Goal: Task Accomplishment & Management: Manage account settings

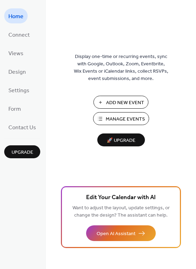
click at [134, 105] on span "Add New Event" at bounding box center [125, 102] width 38 height 7
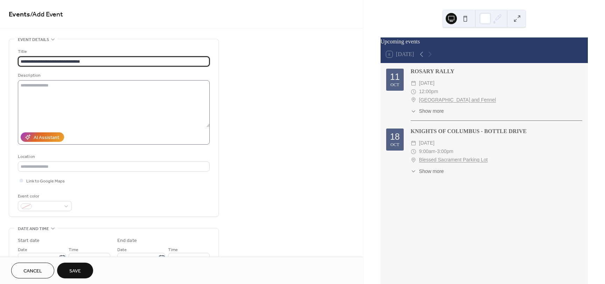
type input "**********"
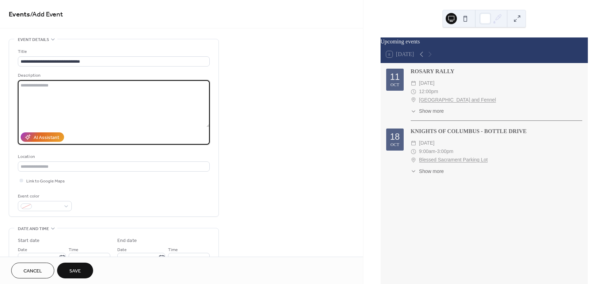
click at [79, 88] on textarea at bounding box center [114, 103] width 192 height 47
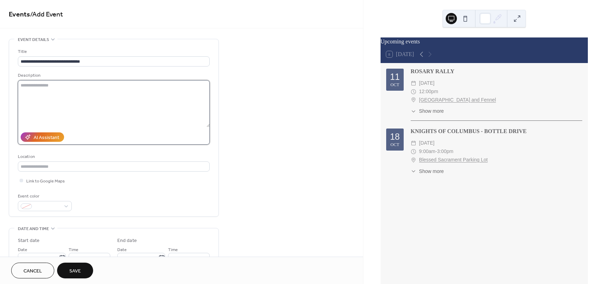
click at [56, 90] on textarea at bounding box center [114, 103] width 192 height 47
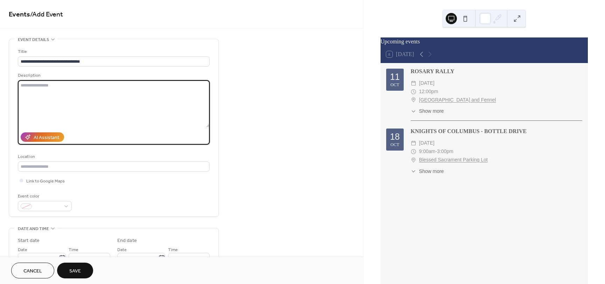
paste textarea "**********"
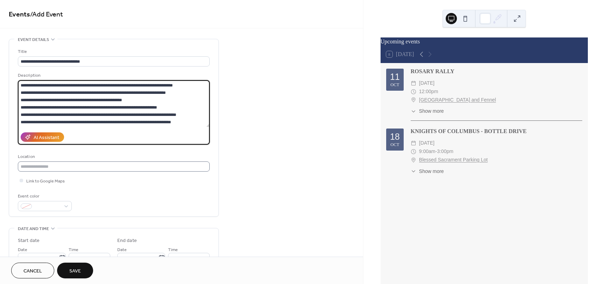
type textarea "**********"
click at [75, 166] on input "text" at bounding box center [114, 166] width 192 height 10
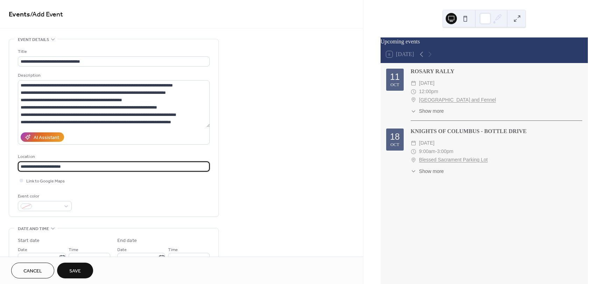
click at [38, 167] on input "**********" at bounding box center [114, 166] width 192 height 10
type input "**********"
click at [105, 190] on div "**********" at bounding box center [114, 129] width 192 height 163
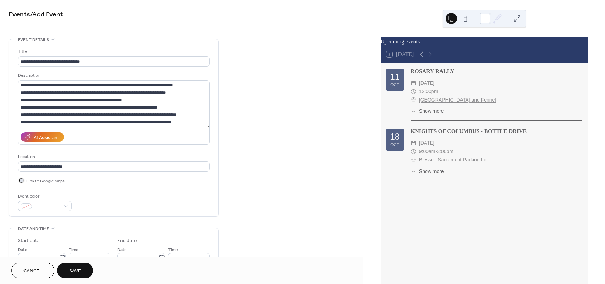
click at [21, 179] on div at bounding box center [21, 179] width 3 height 3
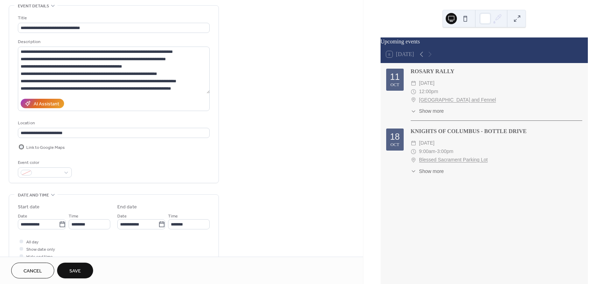
scroll to position [35, 0]
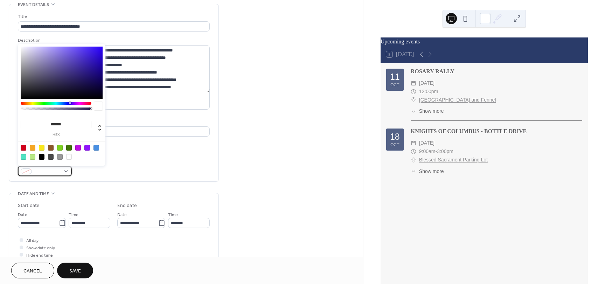
click at [68, 170] on div at bounding box center [45, 171] width 54 height 10
click at [22, 145] on div at bounding box center [24, 148] width 6 height 6
type input "*******"
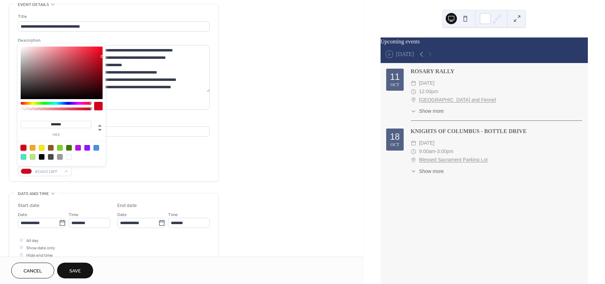
click at [120, 167] on div "Event color #D0021BFF" at bounding box center [114, 166] width 192 height 19
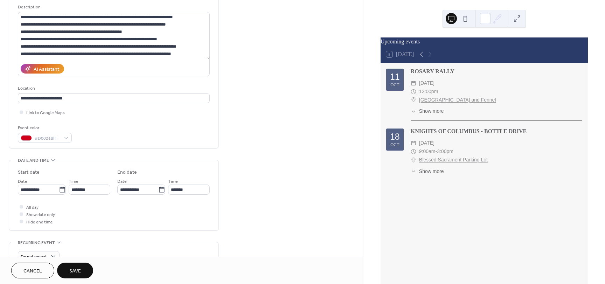
scroll to position [70, 0]
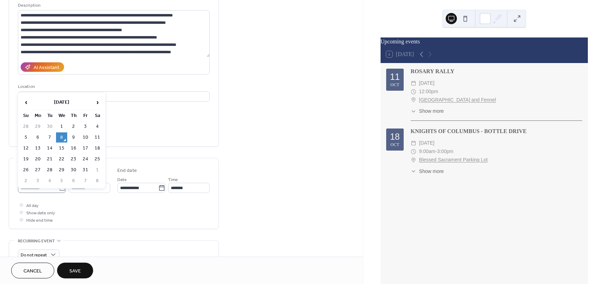
click at [60, 189] on icon at bounding box center [62, 187] width 7 height 7
click at [59, 189] on input "**********" at bounding box center [38, 188] width 41 height 10
click at [61, 156] on td "22" at bounding box center [61, 159] width 11 height 10
type input "**********"
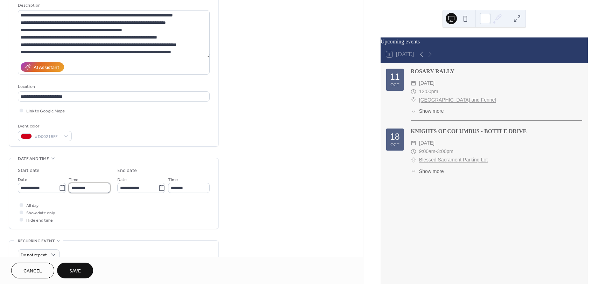
click at [93, 190] on input "********" at bounding box center [90, 188] width 42 height 10
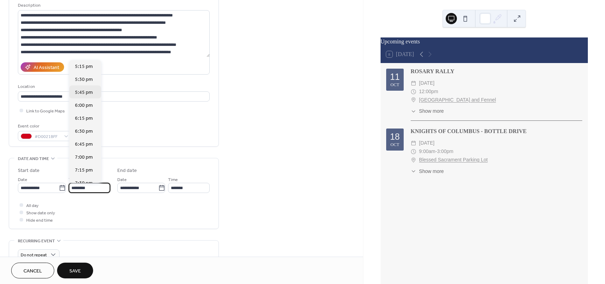
scroll to position [901, 0]
click at [87, 152] on span "7:00 pm" at bounding box center [84, 149] width 18 height 7
type input "*******"
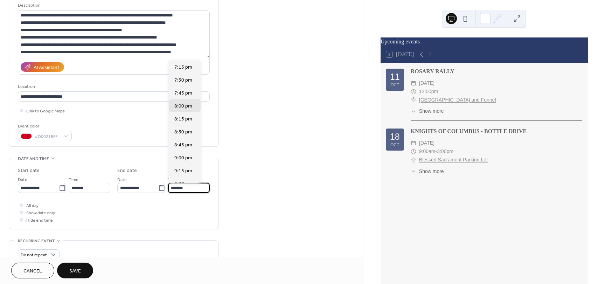
click at [193, 188] on input "*******" at bounding box center [189, 188] width 42 height 10
click at [186, 135] on span "8:30 pm" at bounding box center [183, 131] width 18 height 7
type input "*******"
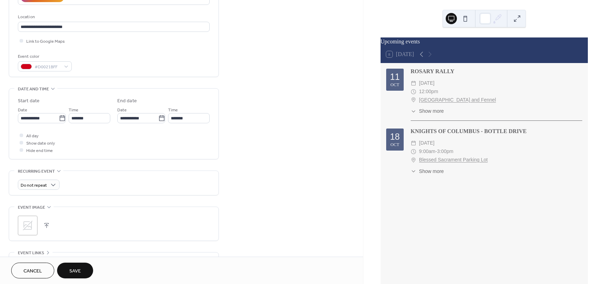
scroll to position [140, 0]
click at [35, 223] on span "Weekly" at bounding box center [30, 223] width 15 height 7
click at [159, 118] on icon at bounding box center [161, 117] width 7 height 7
click at [158, 118] on input "**********" at bounding box center [137, 118] width 41 height 10
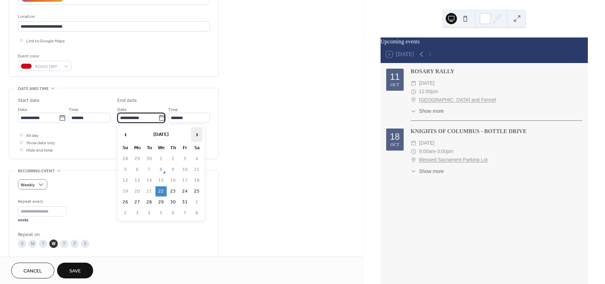
click at [196, 134] on span "›" at bounding box center [196, 134] width 10 height 14
click at [163, 181] on td "12" at bounding box center [160, 180] width 11 height 10
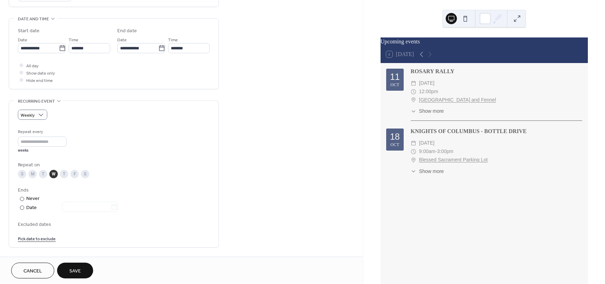
scroll to position [210, 0]
click at [22, 79] on div at bounding box center [21, 79] width 3 height 3
click at [159, 48] on icon at bounding box center [161, 47] width 7 height 7
click at [158, 48] on input "**********" at bounding box center [137, 48] width 41 height 10
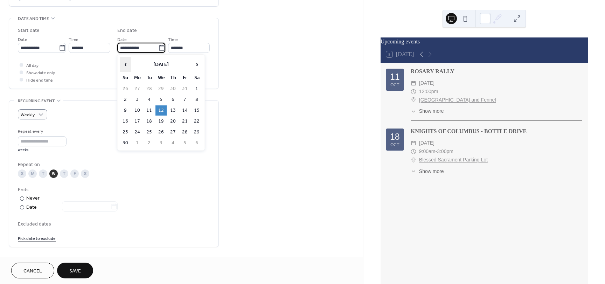
click at [127, 64] on span "‹" at bounding box center [125, 64] width 10 height 14
click at [162, 121] on td "22" at bounding box center [160, 121] width 11 height 10
type input "**********"
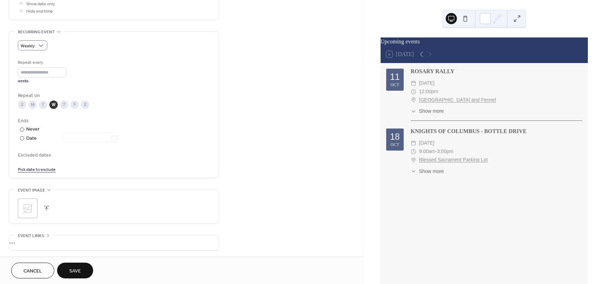
scroll to position [280, 0]
click at [21, 138] on div at bounding box center [22, 137] width 4 height 4
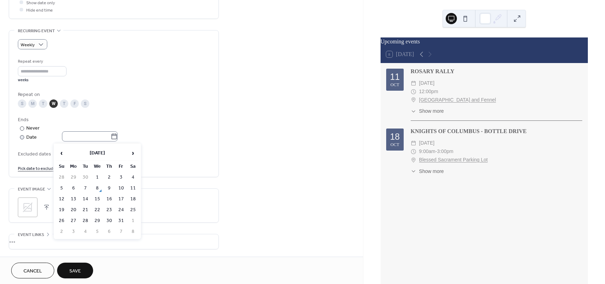
click at [118, 137] on icon at bounding box center [114, 136] width 7 height 7
click at [111, 137] on input "text" at bounding box center [86, 136] width 49 height 10
click at [134, 154] on span "›" at bounding box center [133, 153] width 10 height 14
click at [96, 198] on td "12" at bounding box center [97, 199] width 11 height 10
click at [116, 138] on icon at bounding box center [114, 136] width 7 height 7
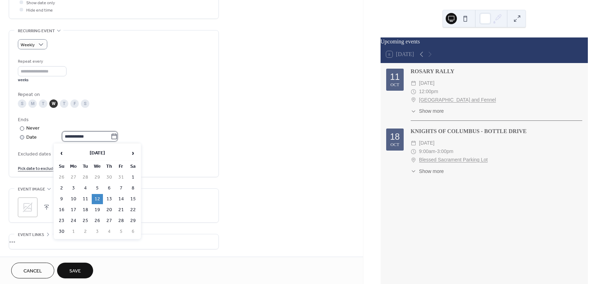
click at [111, 138] on input "**********" at bounding box center [86, 136] width 49 height 10
click at [132, 152] on span "›" at bounding box center [133, 153] width 10 height 14
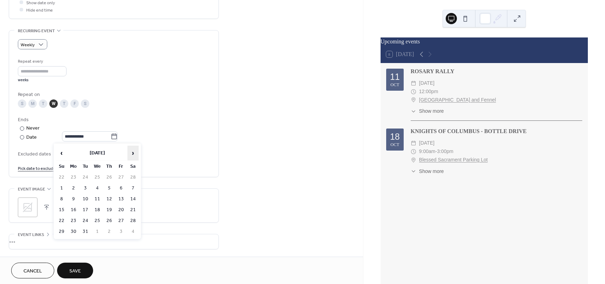
click at [132, 152] on span "›" at bounding box center [133, 153] width 10 height 14
click at [99, 220] on td "29" at bounding box center [97, 221] width 11 height 10
type input "**********"
click at [43, 169] on link "Pick date to exclude" at bounding box center [37, 167] width 38 height 7
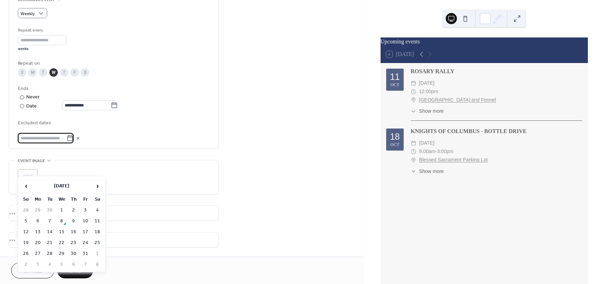
scroll to position [315, 0]
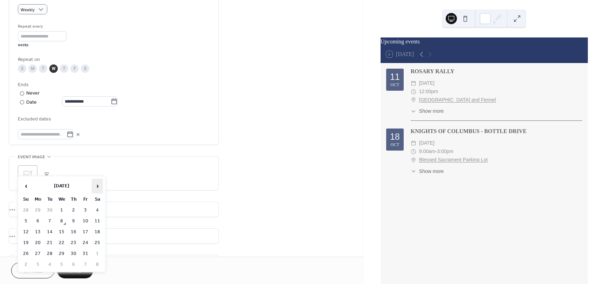
click at [99, 186] on span "›" at bounding box center [97, 186] width 10 height 14
click at [61, 244] on td "19" at bounding box center [61, 243] width 11 height 10
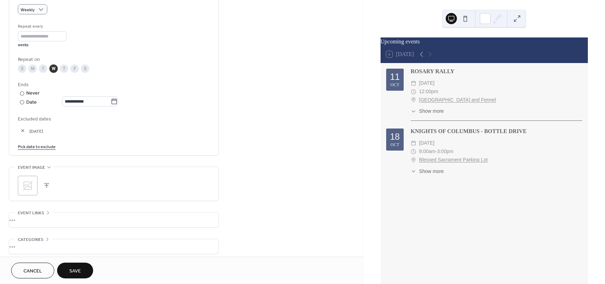
click at [35, 147] on link "Pick date to exclude" at bounding box center [37, 145] width 38 height 7
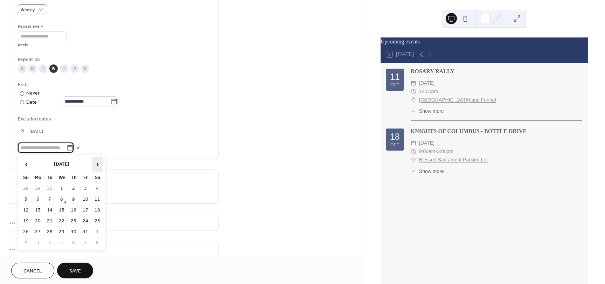
click at [98, 164] on span "›" at bounding box center [97, 164] width 10 height 14
click at [63, 231] on td "26" at bounding box center [61, 232] width 11 height 10
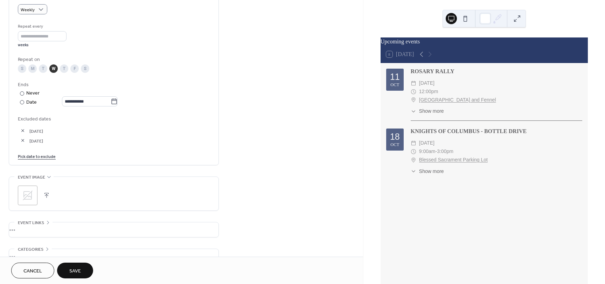
click at [45, 157] on link "Pick date to exclude" at bounding box center [37, 155] width 38 height 7
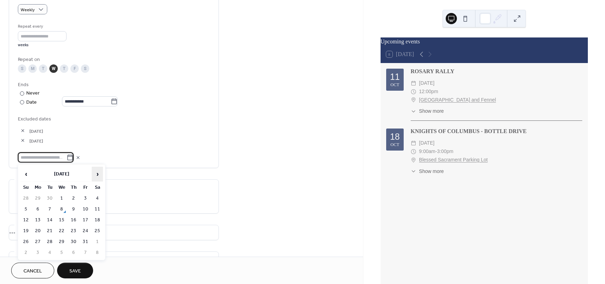
click at [98, 173] on span "›" at bounding box center [97, 174] width 10 height 14
click at [60, 199] on td "3" at bounding box center [61, 198] width 11 height 10
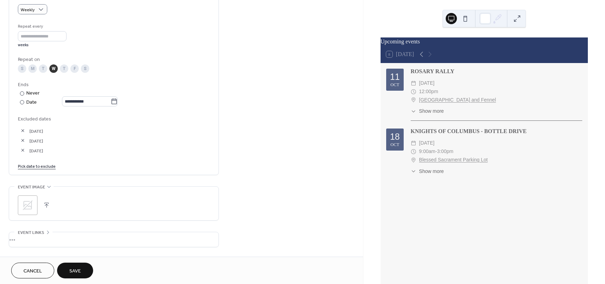
click at [49, 167] on link "Pick date to exclude" at bounding box center [37, 165] width 38 height 7
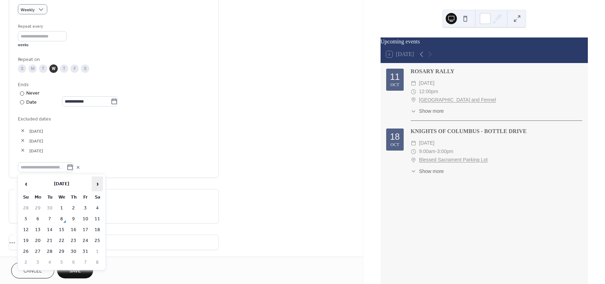
click at [97, 181] on span "›" at bounding box center [97, 184] width 10 height 14
click at [63, 219] on td "10" at bounding box center [61, 219] width 11 height 10
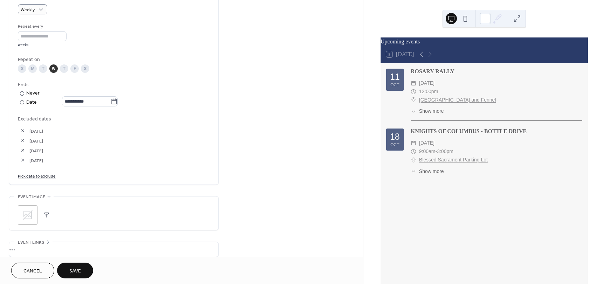
click at [51, 176] on link "Pick date to exclude" at bounding box center [37, 175] width 38 height 7
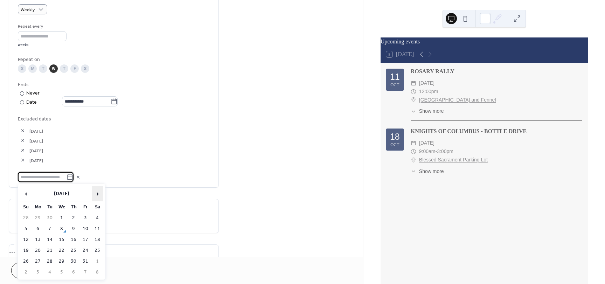
click at [99, 193] on span "›" at bounding box center [97, 193] width 10 height 14
click at [60, 240] on td "17" at bounding box center [61, 239] width 11 height 10
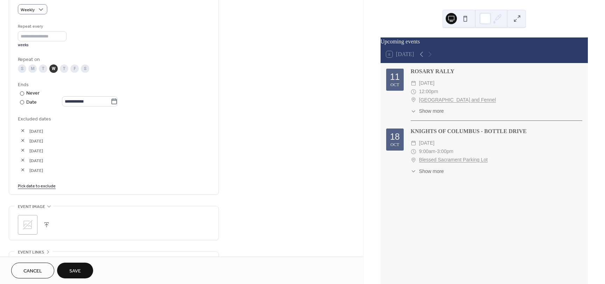
click at [45, 185] on link "Pick date to exclude" at bounding box center [37, 185] width 38 height 7
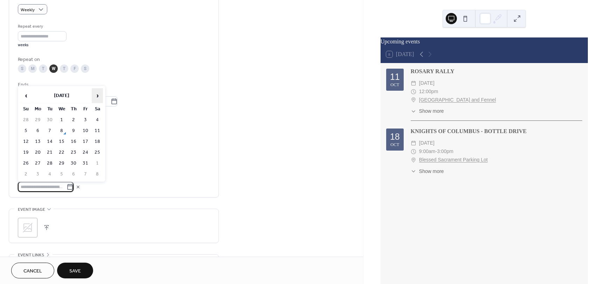
click at [94, 94] on span "›" at bounding box center [97, 96] width 10 height 14
click at [61, 150] on td "24" at bounding box center [61, 152] width 11 height 10
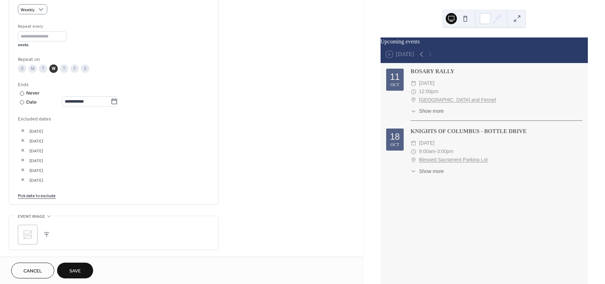
click at [45, 195] on link "Pick date to exclude" at bounding box center [37, 194] width 38 height 7
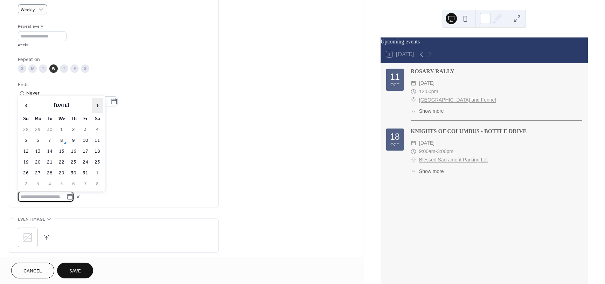
click at [98, 103] on span "›" at bounding box center [97, 105] width 10 height 14
click at [63, 171] on td "31" at bounding box center [61, 173] width 11 height 10
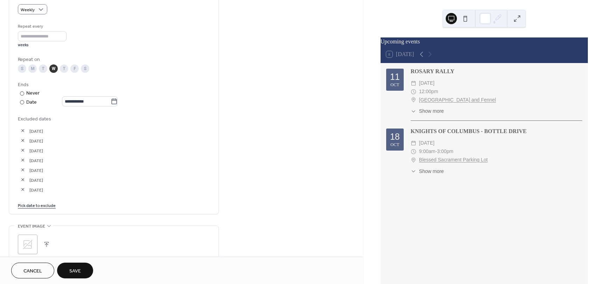
click at [36, 207] on link "Pick date to exclude" at bounding box center [37, 204] width 38 height 7
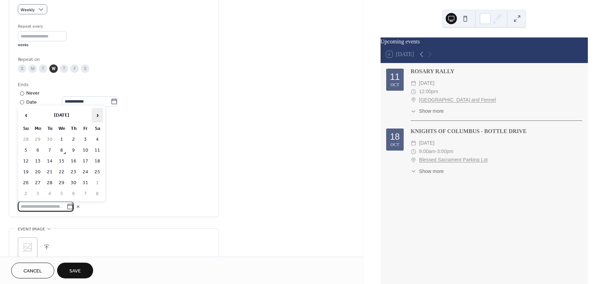
click at [97, 115] on span "›" at bounding box center [97, 115] width 10 height 14
click at [62, 151] on td "7" at bounding box center [61, 150] width 11 height 10
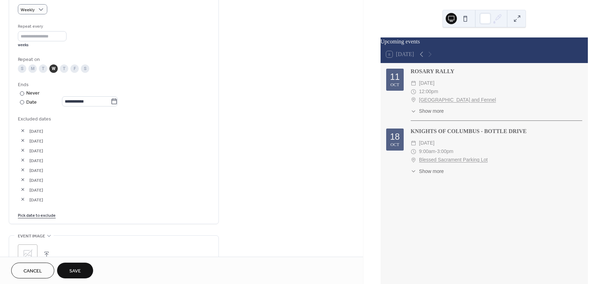
click at [36, 213] on link "Pick date to exclude" at bounding box center [37, 214] width 38 height 7
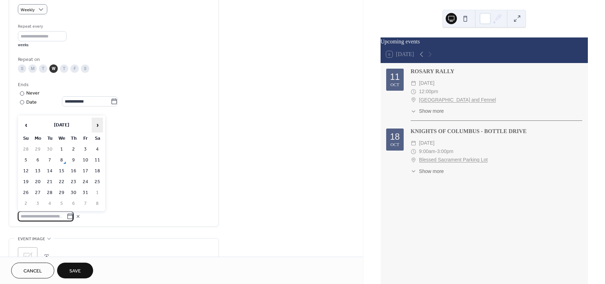
click at [96, 124] on span "›" at bounding box center [97, 125] width 10 height 14
click at [96, 125] on span "›" at bounding box center [97, 125] width 10 height 14
click at [63, 170] on td "14" at bounding box center [61, 171] width 11 height 10
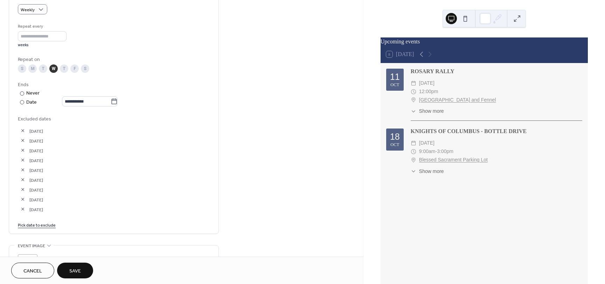
click at [43, 228] on link "Pick date to exclude" at bounding box center [37, 224] width 38 height 7
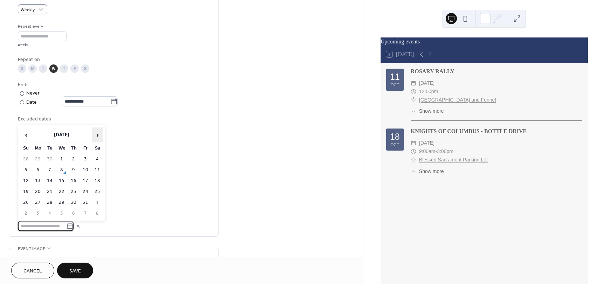
click at [98, 134] on span "›" at bounding box center [97, 135] width 10 height 14
click at [63, 189] on td "21" at bounding box center [61, 191] width 11 height 10
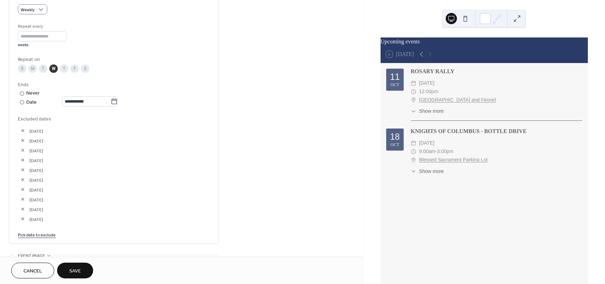
click at [40, 234] on link "Pick date to exclude" at bounding box center [37, 234] width 38 height 7
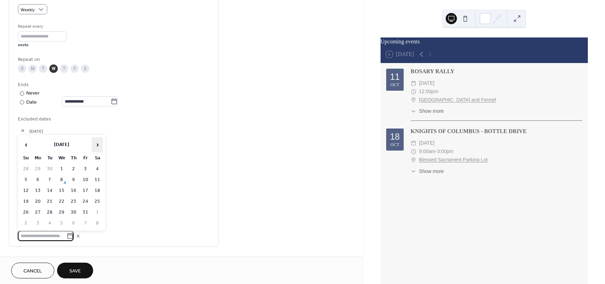
click at [99, 145] on span "›" at bounding box center [97, 145] width 10 height 14
click at [62, 201] on td "18" at bounding box center [61, 201] width 11 height 10
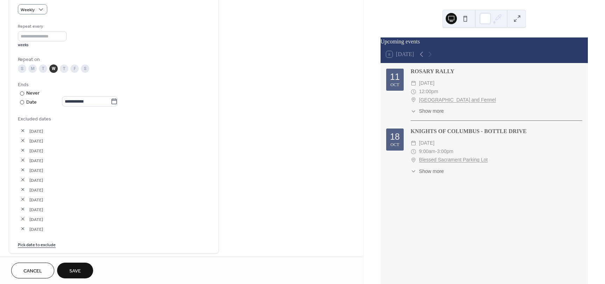
click at [44, 244] on link "Pick date to exclude" at bounding box center [37, 243] width 38 height 7
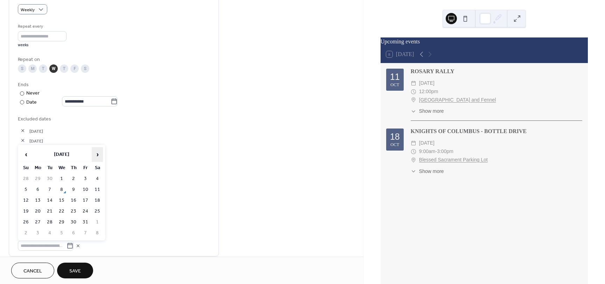
click at [96, 153] on span "›" at bounding box center [97, 154] width 10 height 14
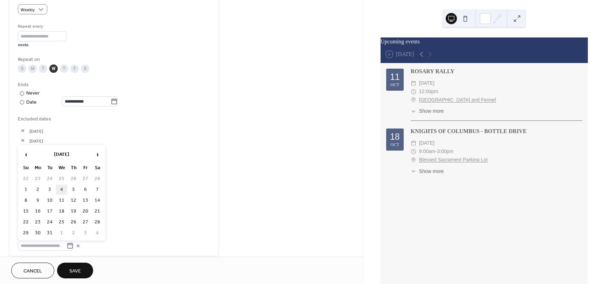
click at [61, 187] on td "4" at bounding box center [61, 189] width 11 height 10
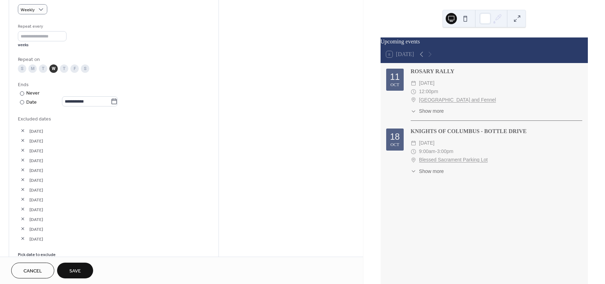
click at [39, 253] on link "Pick date to exclude" at bounding box center [37, 253] width 38 height 7
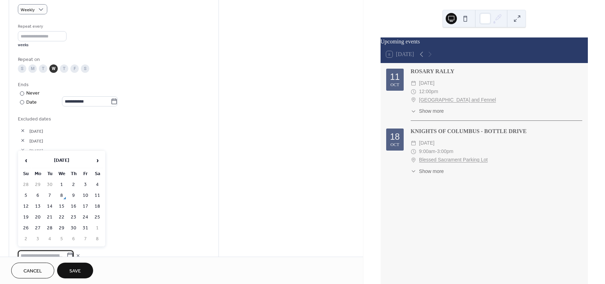
scroll to position [319, 0]
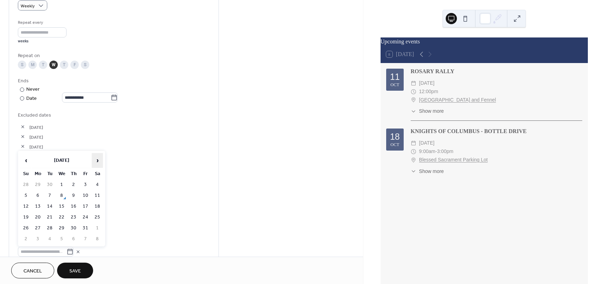
click at [99, 161] on span "›" at bounding box center [97, 160] width 10 height 14
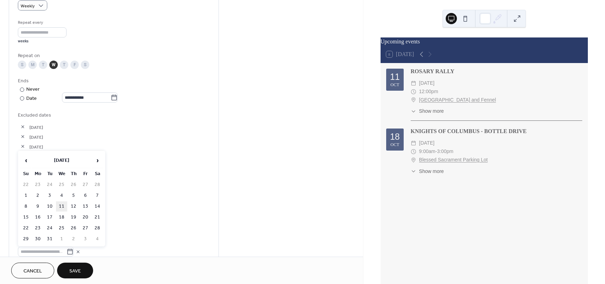
click at [61, 204] on td "11" at bounding box center [61, 206] width 11 height 10
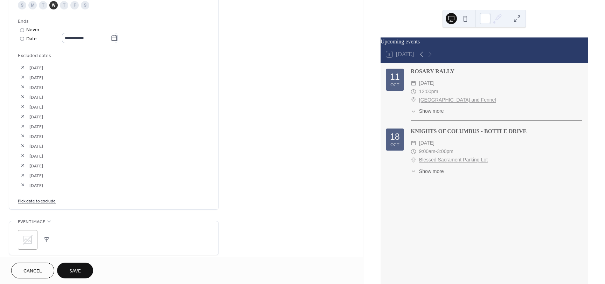
scroll to position [389, 0]
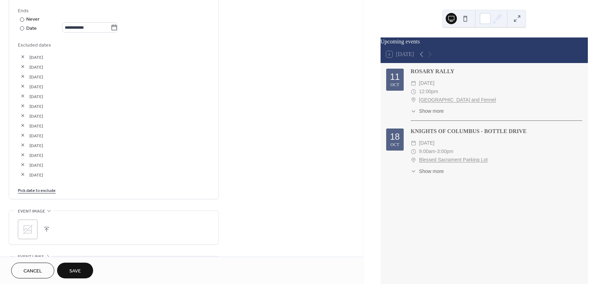
click at [48, 192] on link "Pick date to exclude" at bounding box center [37, 189] width 38 height 7
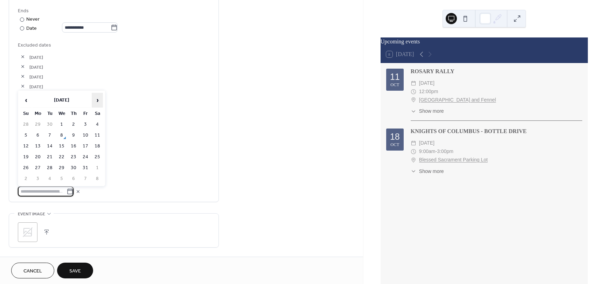
click at [96, 98] on span "›" at bounding box center [97, 100] width 10 height 14
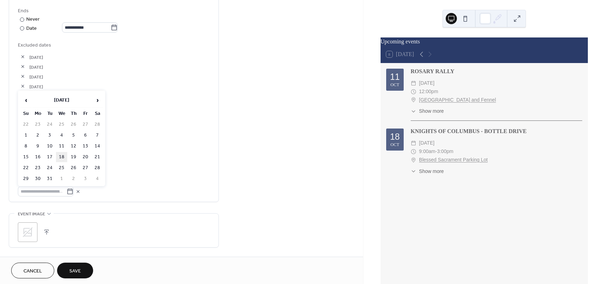
click at [62, 155] on td "18" at bounding box center [61, 157] width 11 height 10
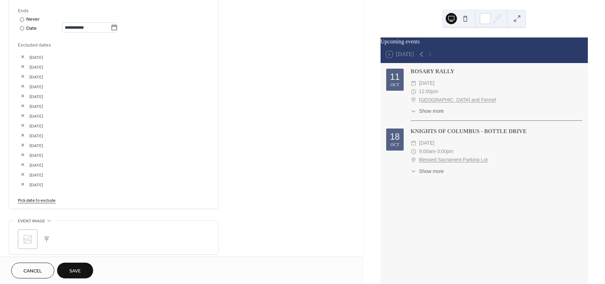
click at [46, 199] on link "Pick date to exclude" at bounding box center [37, 199] width 38 height 7
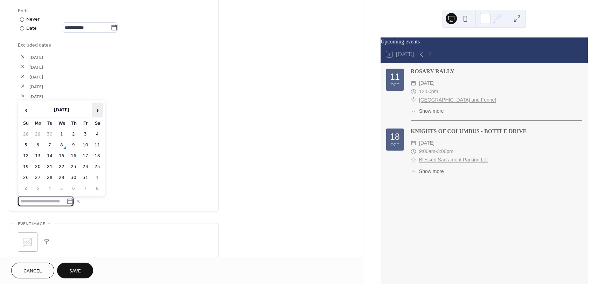
click at [101, 108] on span "›" at bounding box center [97, 110] width 10 height 14
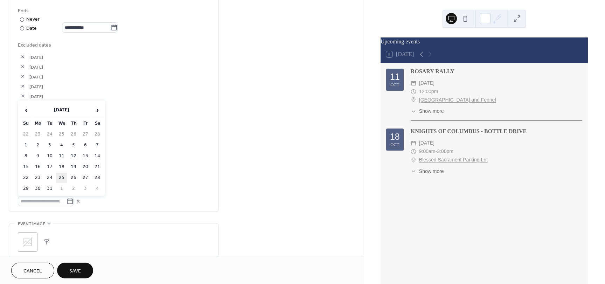
click at [62, 176] on td "25" at bounding box center [61, 177] width 11 height 10
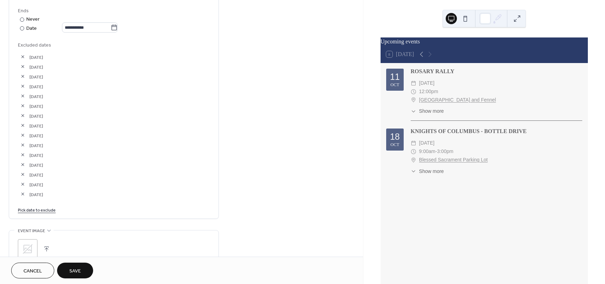
click at [42, 209] on link "Pick date to exclude" at bounding box center [37, 209] width 38 height 7
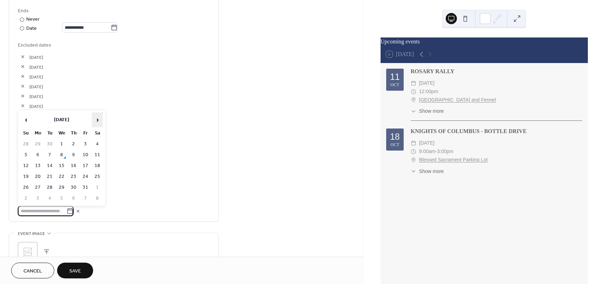
click at [98, 119] on span "›" at bounding box center [97, 120] width 10 height 14
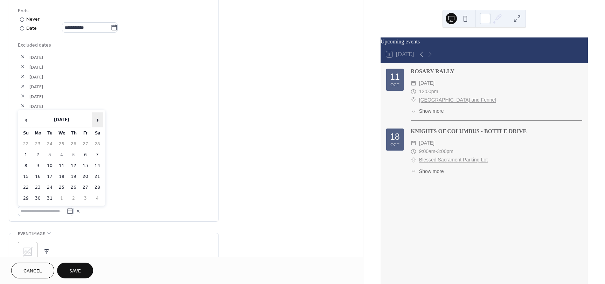
click at [98, 119] on span "›" at bounding box center [97, 120] width 10 height 14
click at [63, 142] on td "1" at bounding box center [61, 144] width 11 height 10
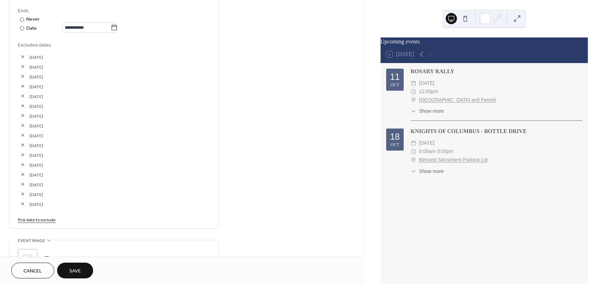
click at [40, 220] on link "Pick date to exclude" at bounding box center [37, 219] width 38 height 7
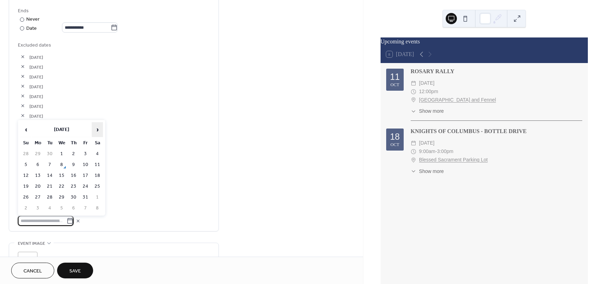
click at [98, 129] on span "›" at bounding box center [97, 129] width 10 height 14
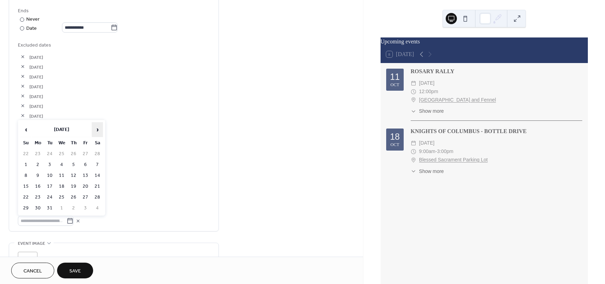
click at [98, 129] on span "›" at bounding box center [97, 129] width 10 height 14
click at [150, 110] on div "18-Mar-2026" at bounding box center [114, 114] width 192 height 10
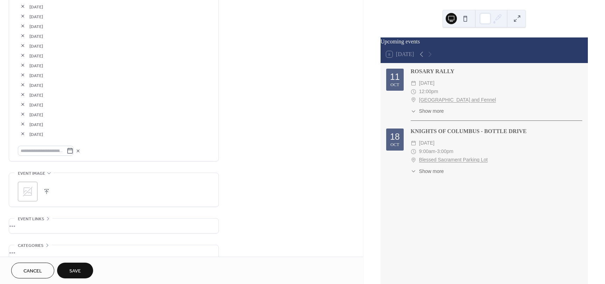
click at [26, 192] on icon at bounding box center [27, 191] width 11 height 11
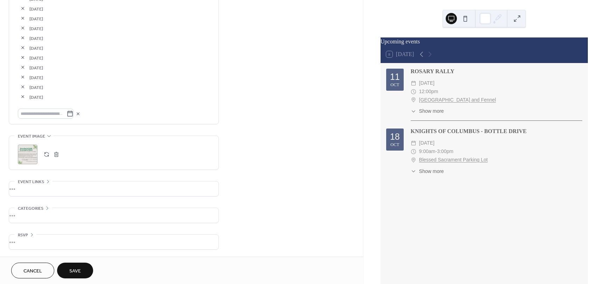
click at [77, 273] on span "Save" at bounding box center [75, 270] width 12 height 7
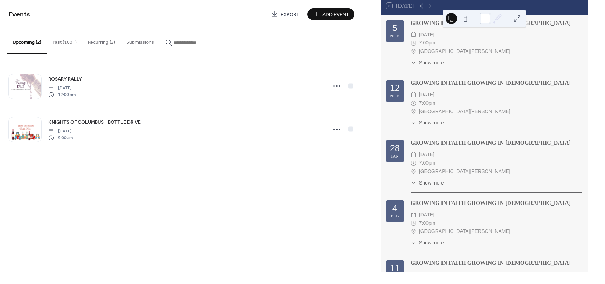
scroll to position [179, 0]
click at [102, 42] on button "Recurring (2)" at bounding box center [101, 40] width 38 height 25
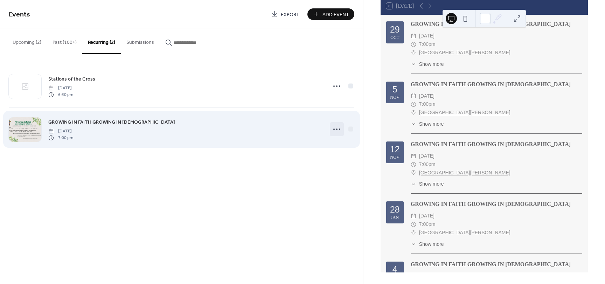
click at [332, 126] on icon at bounding box center [336, 129] width 11 height 11
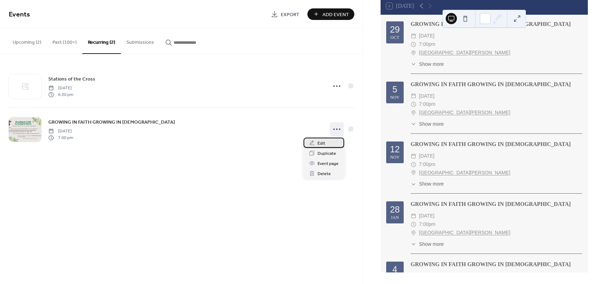
click at [323, 144] on span "Edit" at bounding box center [321, 143] width 8 height 7
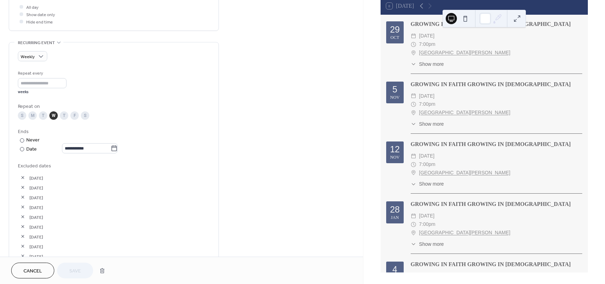
scroll to position [280, 0]
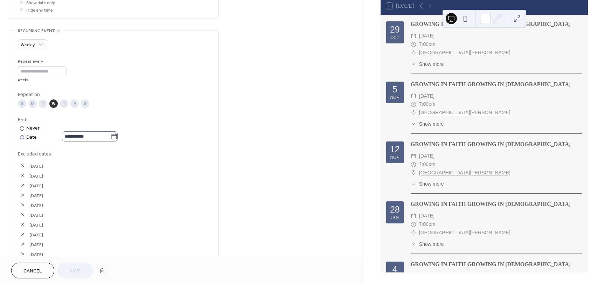
click at [117, 134] on icon at bounding box center [114, 136] width 7 height 7
click at [111, 134] on input "**********" at bounding box center [86, 136] width 49 height 10
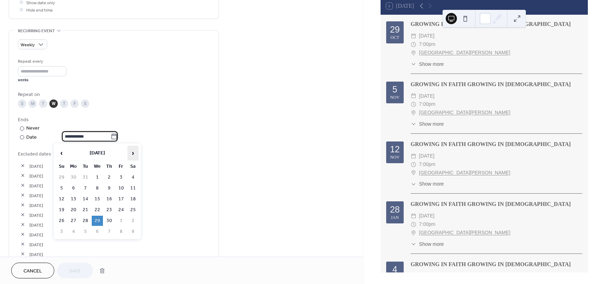
click at [134, 151] on span "›" at bounding box center [133, 153] width 10 height 14
click at [96, 188] on td "6" at bounding box center [97, 188] width 11 height 10
type input "**********"
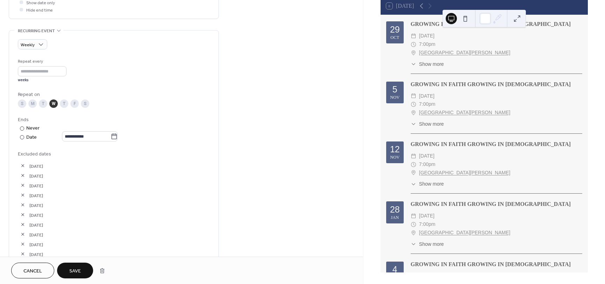
drag, startPoint x: 65, startPoint y: 269, endPoint x: 71, endPoint y: 265, distance: 7.1
click at [66, 269] on button "Save" at bounding box center [75, 270] width 36 height 16
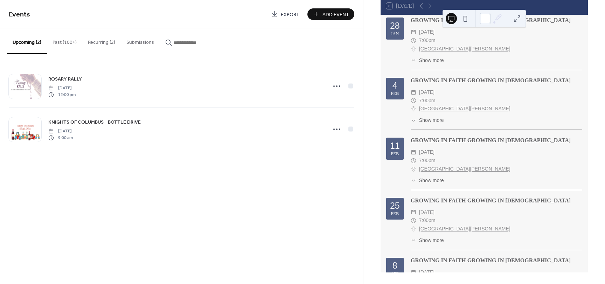
scroll to position [344, 0]
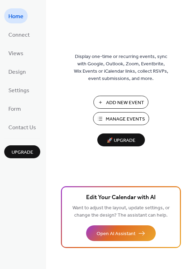
click at [136, 119] on span "Manage Events" at bounding box center [125, 119] width 39 height 7
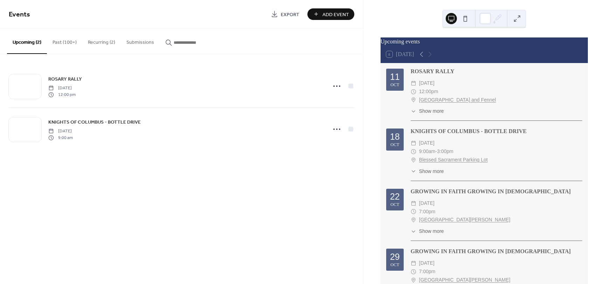
drag, startPoint x: 106, startPoint y: 42, endPoint x: 110, endPoint y: 55, distance: 13.8
click at [106, 42] on button "Recurring (2)" at bounding box center [101, 40] width 38 height 25
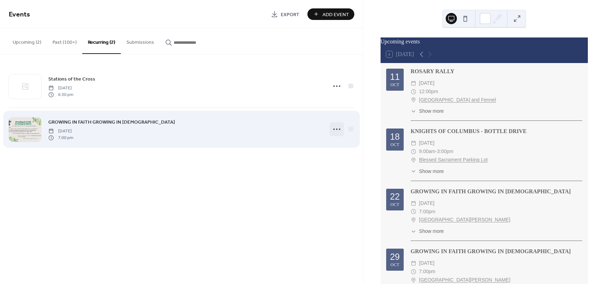
click at [337, 129] on icon at bounding box center [336, 129] width 11 height 11
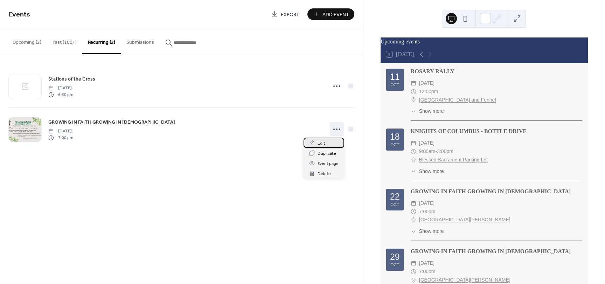
click at [323, 144] on span "Edit" at bounding box center [321, 143] width 8 height 7
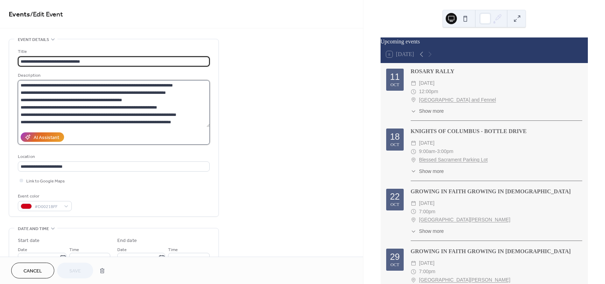
click at [171, 113] on textarea at bounding box center [114, 103] width 192 height 47
click at [117, 60] on input "**********" at bounding box center [114, 61] width 192 height 10
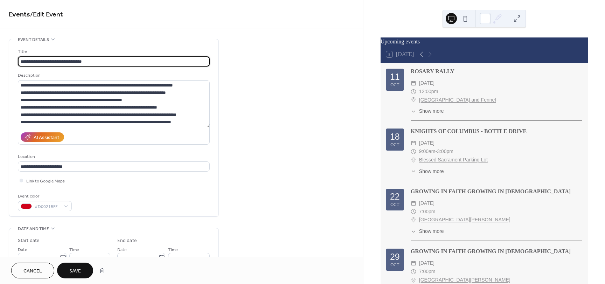
type input "**********"
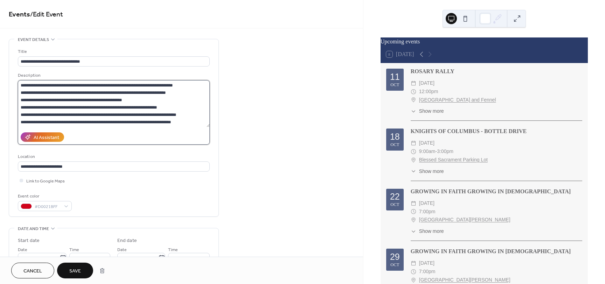
click at [112, 123] on textarea at bounding box center [114, 103] width 192 height 47
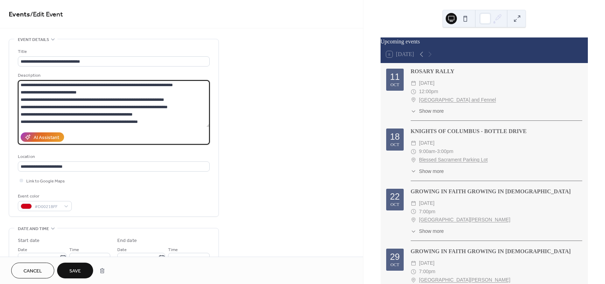
scroll to position [140, 0]
drag, startPoint x: 21, startPoint y: 100, endPoint x: 153, endPoint y: 113, distance: 132.5
click at [153, 113] on textarea at bounding box center [114, 103] width 192 height 47
click at [107, 134] on div "AI Assistant" at bounding box center [114, 136] width 192 height 15
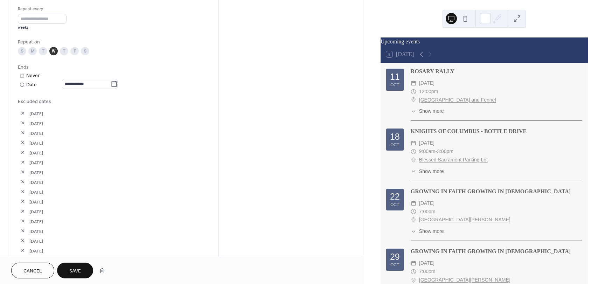
scroll to position [353, 0]
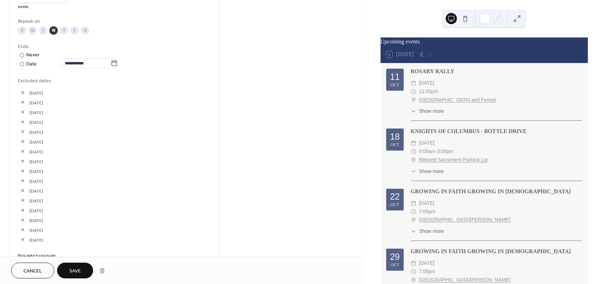
click at [22, 240] on button "button" at bounding box center [23, 239] width 10 height 10
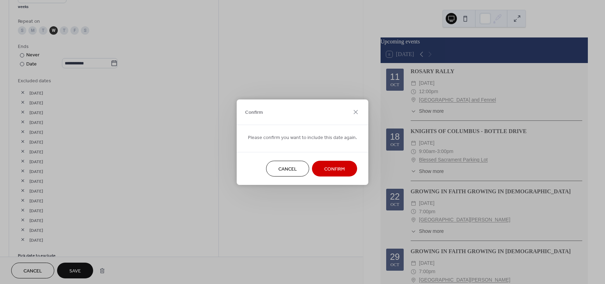
click at [286, 171] on span "Cancel" at bounding box center [287, 168] width 19 height 7
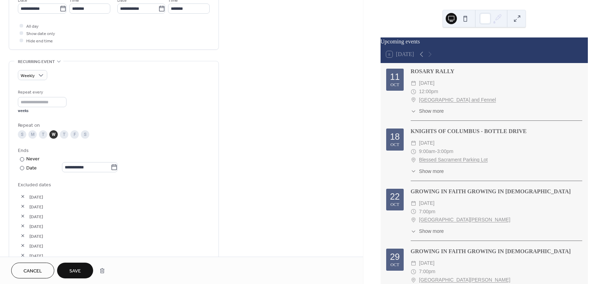
scroll to position [248, 0]
click at [117, 167] on icon at bounding box center [114, 168] width 7 height 7
click at [111, 167] on input "**********" at bounding box center [86, 168] width 49 height 10
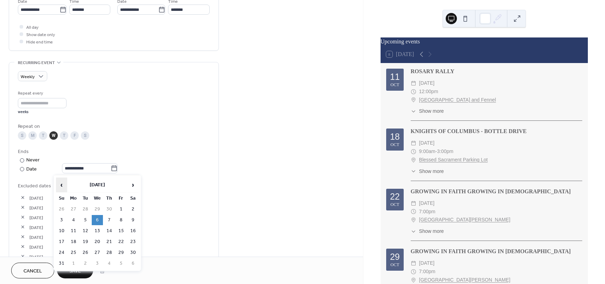
click at [61, 180] on span "‹" at bounding box center [61, 185] width 10 height 14
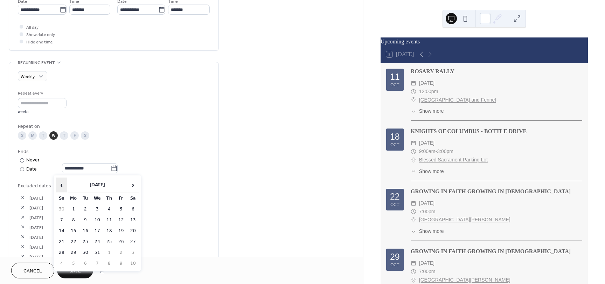
click at [61, 180] on span "‹" at bounding box center [61, 185] width 10 height 14
click at [97, 239] on td "19" at bounding box center [97, 242] width 11 height 10
type input "**********"
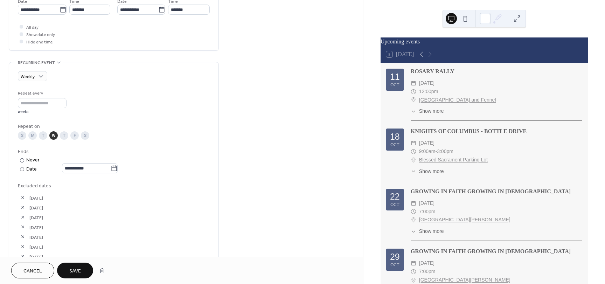
click at [139, 204] on span "26-Nov-2025" at bounding box center [119, 207] width 180 height 7
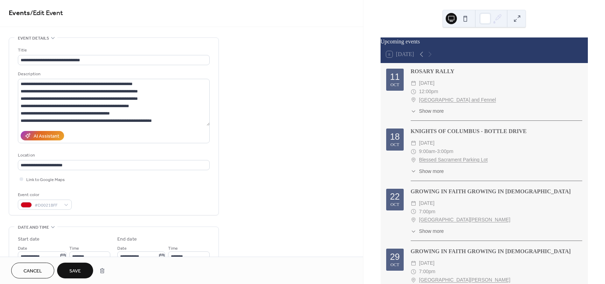
scroll to position [0, 0]
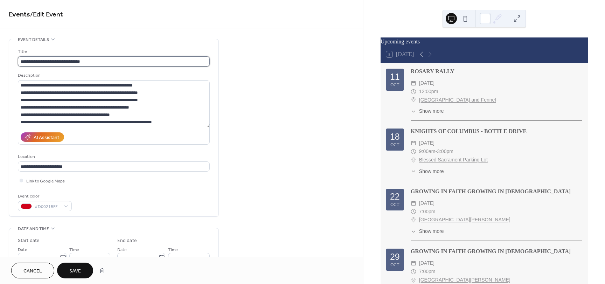
click at [132, 62] on input "**********" at bounding box center [114, 61] width 192 height 10
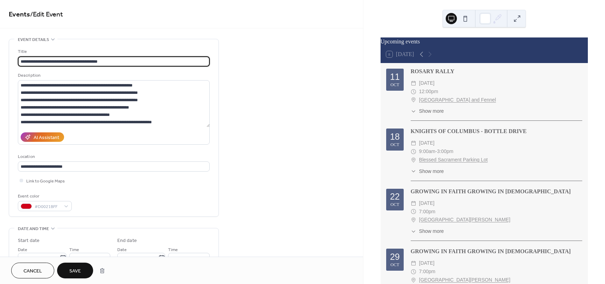
type input "**********"
click at [72, 270] on span "Save" at bounding box center [75, 270] width 12 height 7
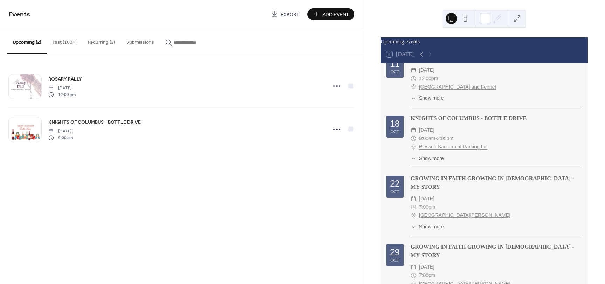
scroll to position [35, 0]
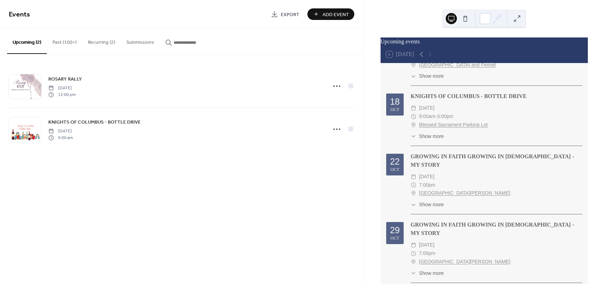
click at [435, 201] on span "Show more" at bounding box center [431, 204] width 25 height 7
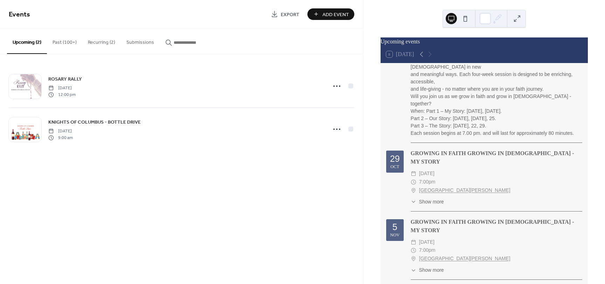
scroll to position [488, 0]
click at [435, 266] on span "Show more" at bounding box center [431, 269] width 25 height 7
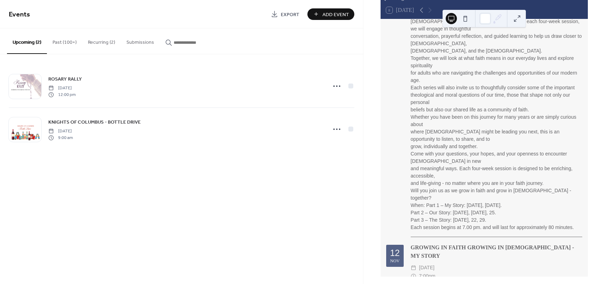
scroll to position [48, 0]
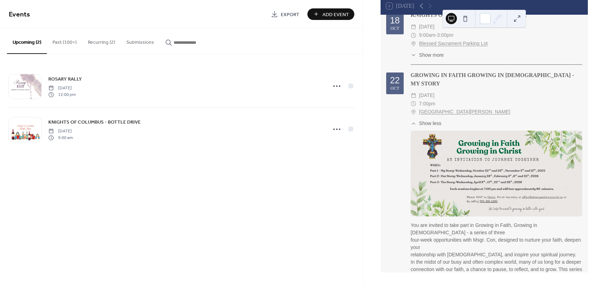
scroll to position [62, 0]
